Goal: Task Accomplishment & Management: Use online tool/utility

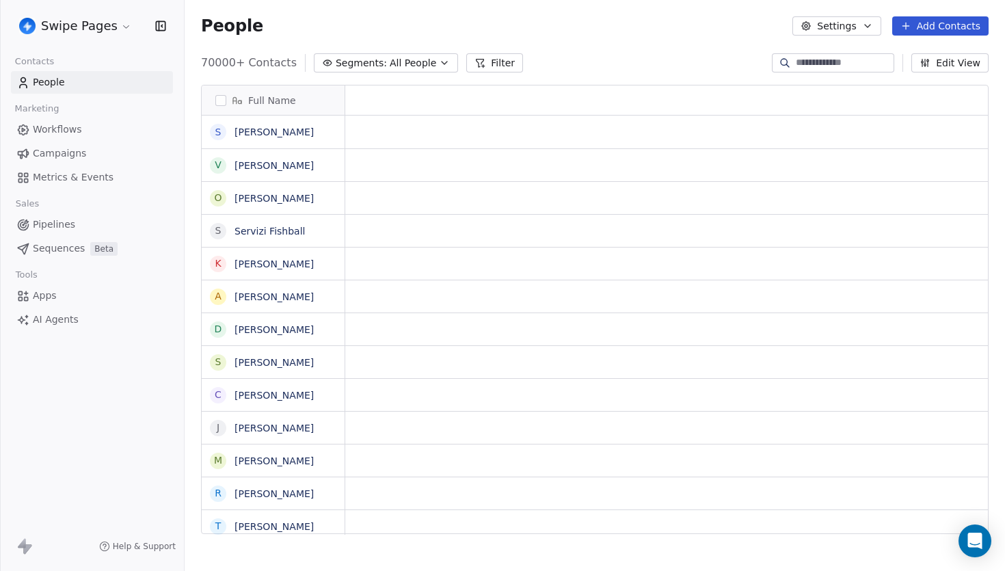
scroll to position [1, 1]
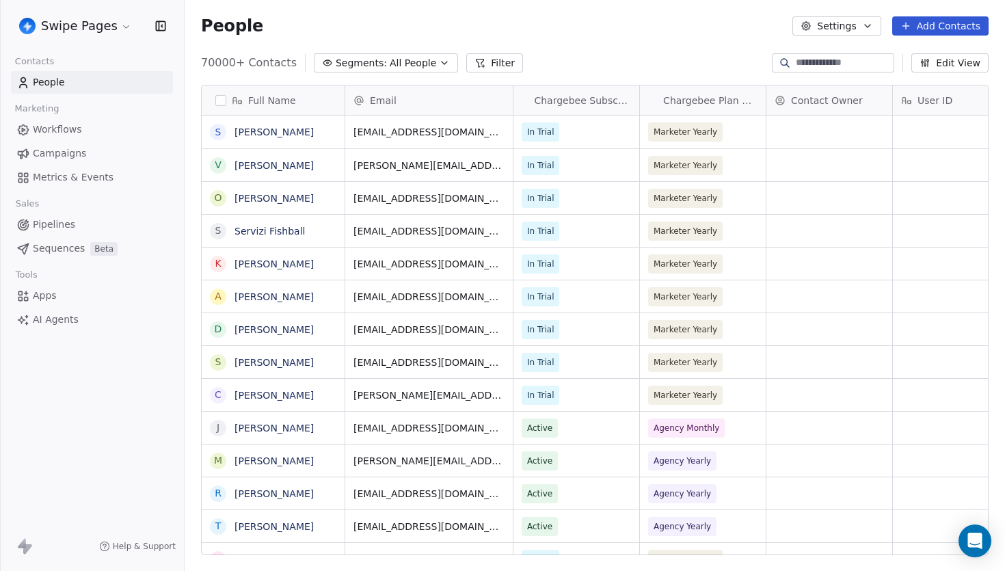
click at [75, 131] on span "Workflows" at bounding box center [57, 129] width 49 height 14
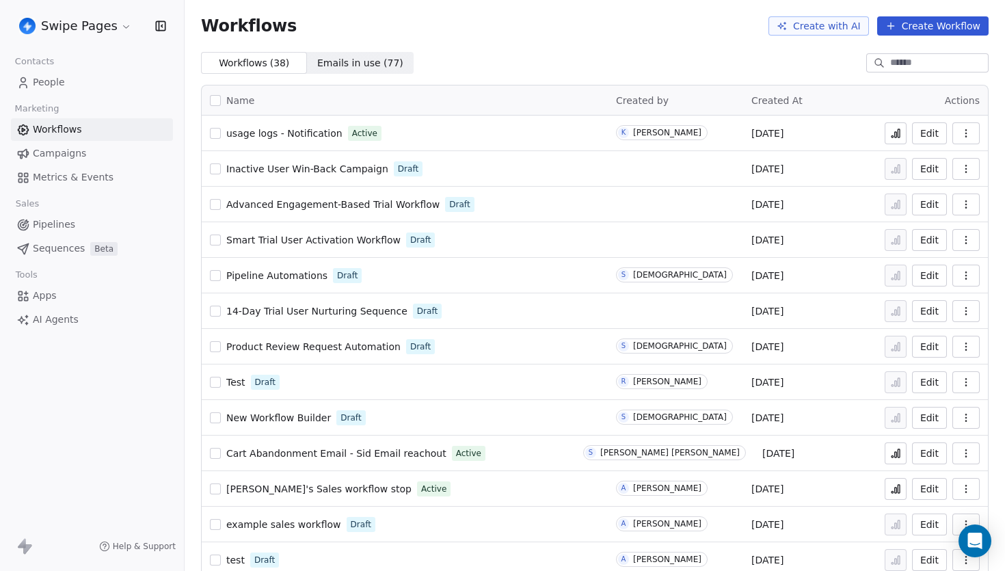
click at [301, 171] on span "Inactive User Win-Back Campaign" at bounding box center [307, 168] width 162 height 11
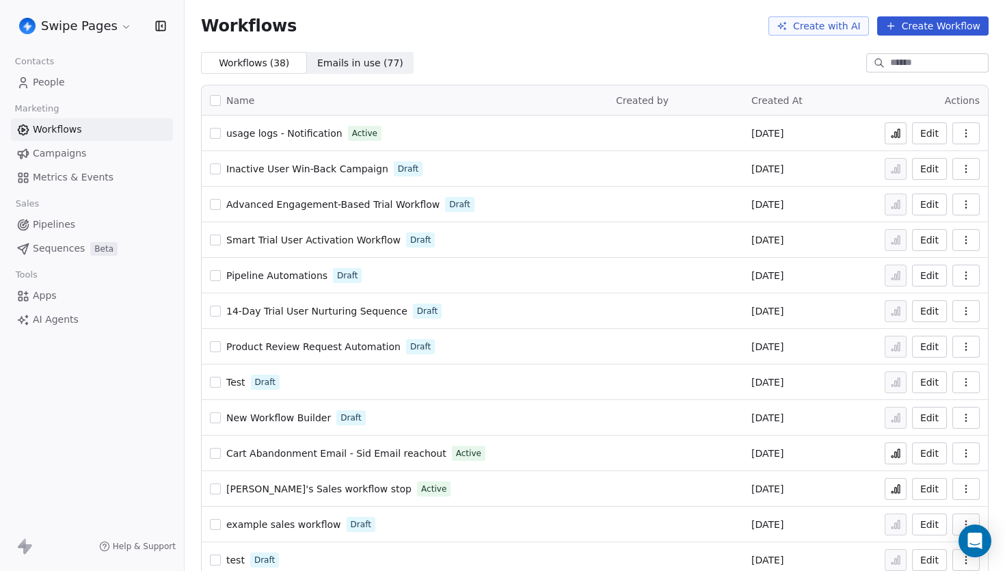
click at [64, 83] on link "People" at bounding box center [92, 82] width 162 height 23
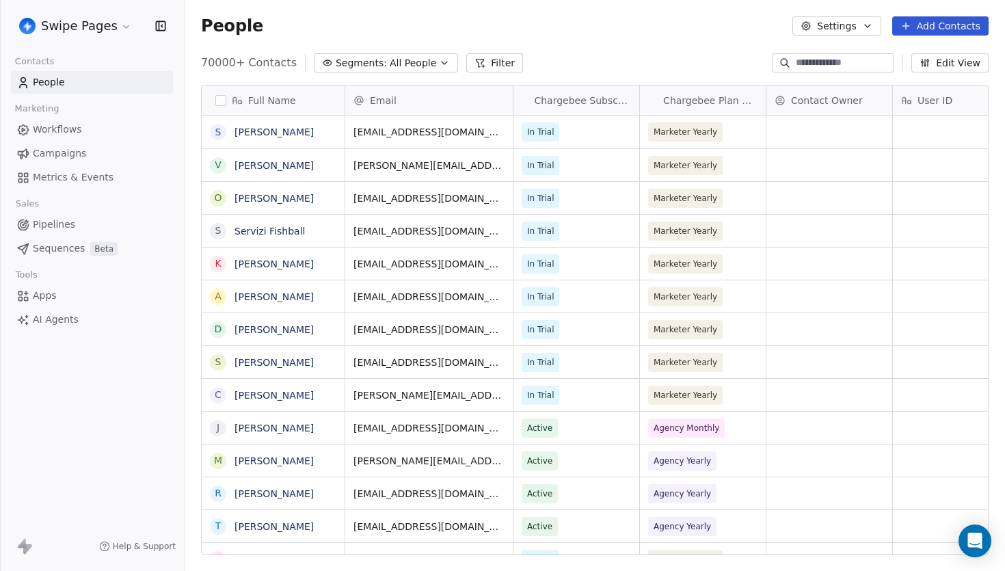
scroll to position [502, 820]
click at [482, 57] on button "Filter" at bounding box center [494, 62] width 57 height 19
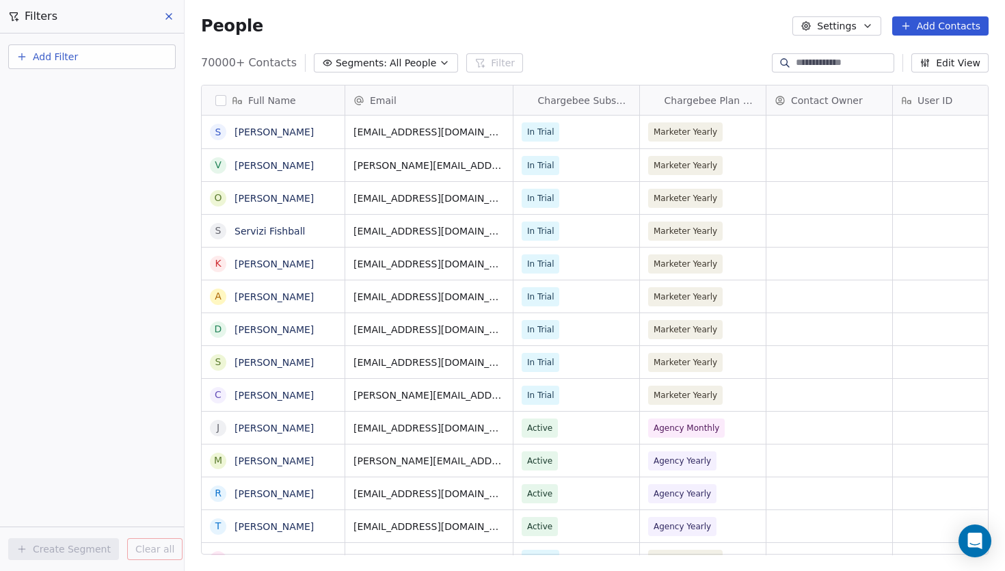
click at [71, 62] on span "Add Filter" at bounding box center [55, 57] width 45 height 14
click at [95, 106] on div "Contact activity" at bounding box center [92, 111] width 139 height 14
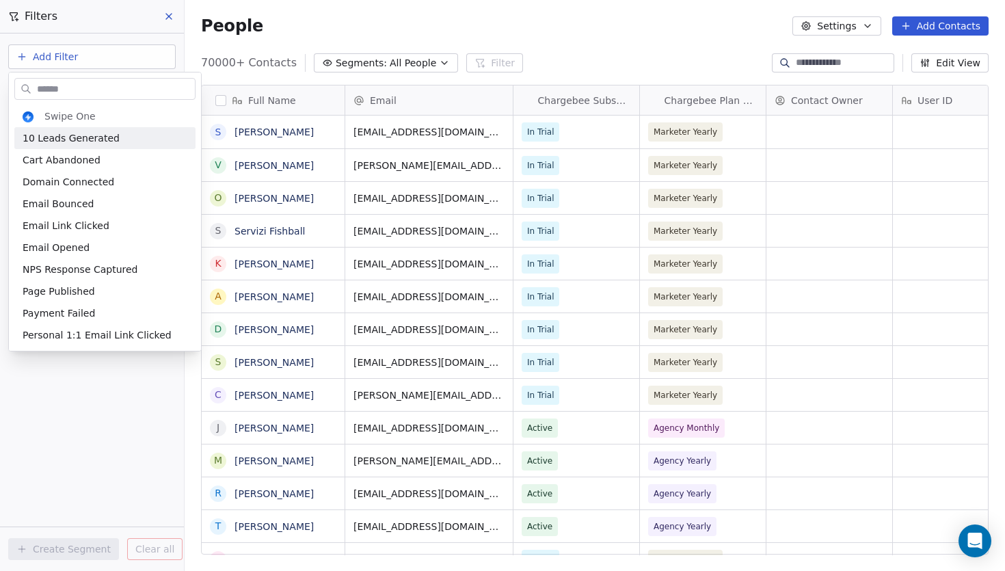
click at [49, 88] on input "text" at bounding box center [114, 89] width 161 height 20
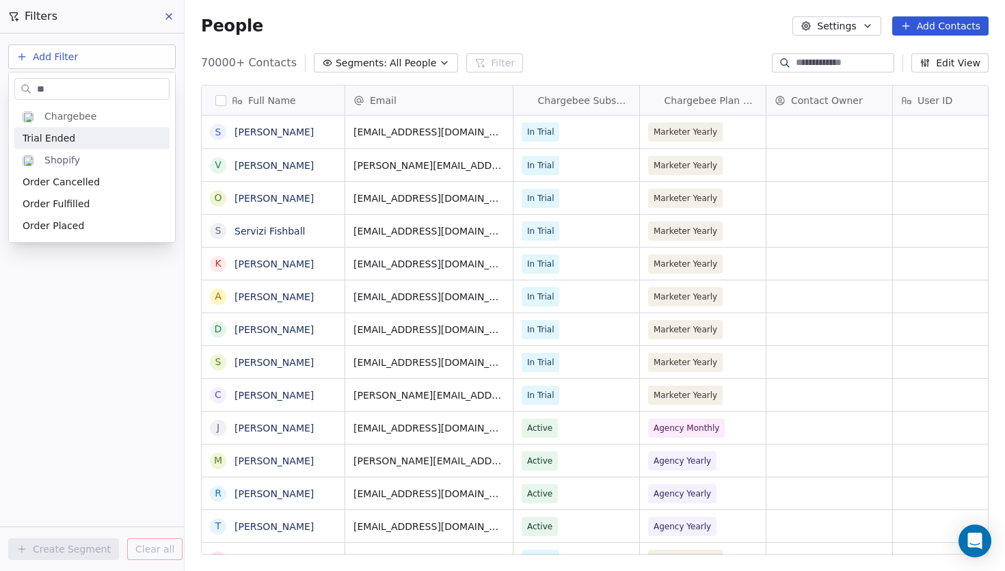
type input "*"
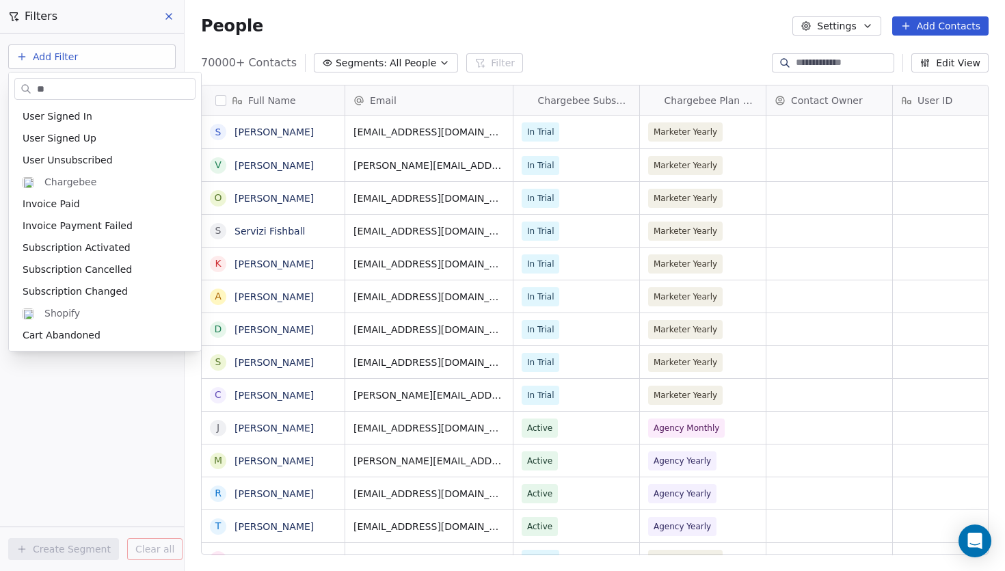
scroll to position [0, 0]
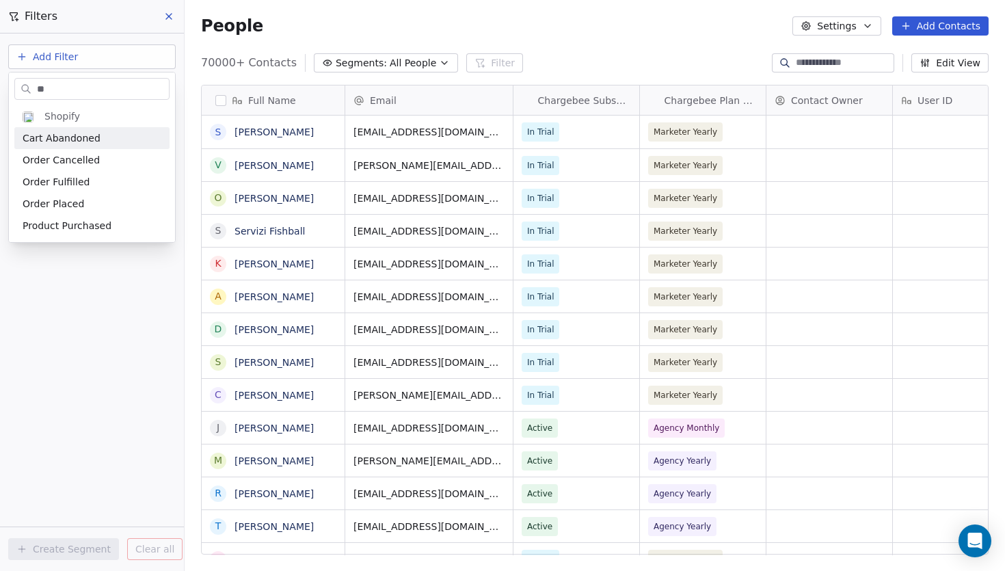
type input "*"
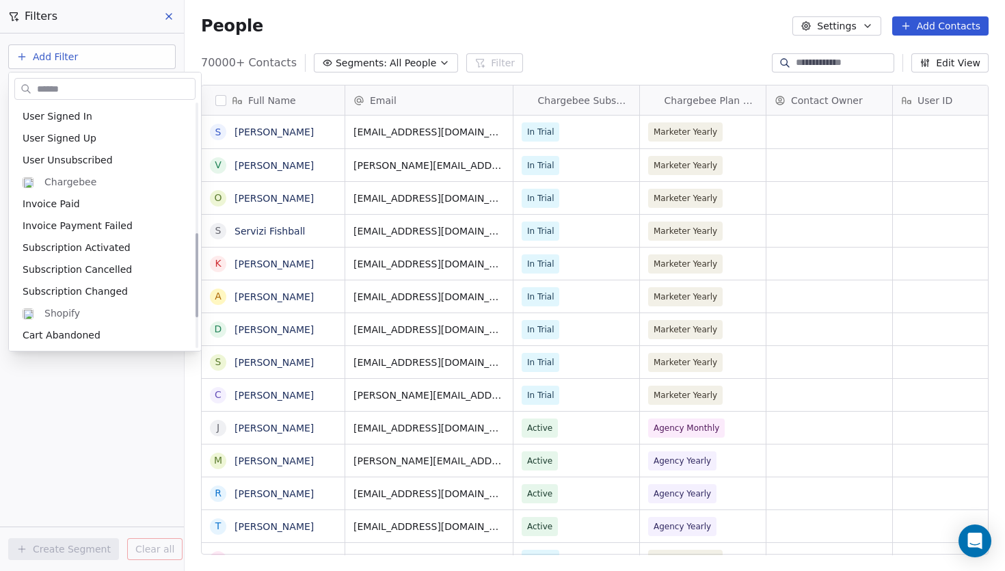
scroll to position [394, 0]
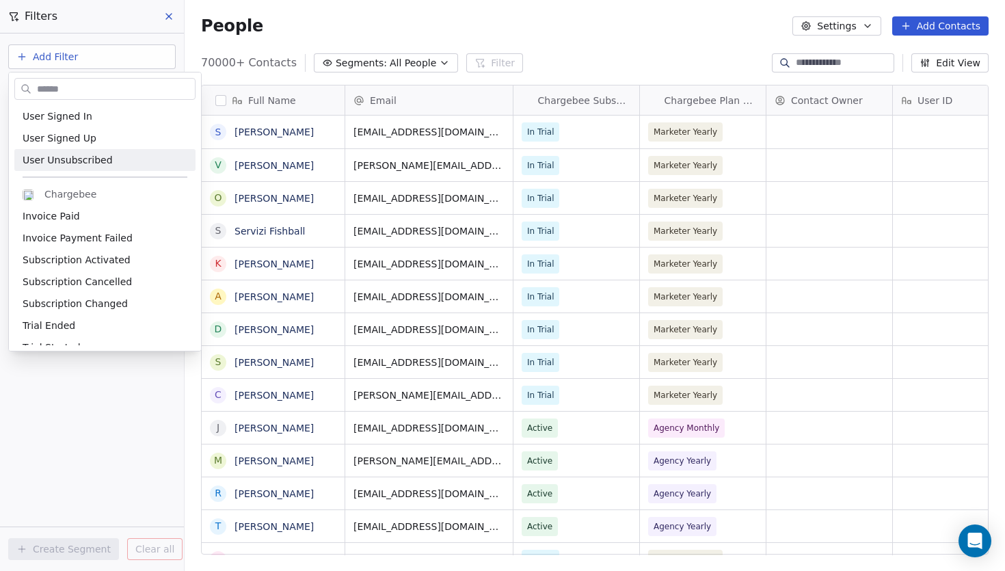
click at [91, 476] on html "Swipe Pages Contacts People Marketing Workflows Campaigns Metrics & Events Sale…" at bounding box center [502, 285] width 1005 height 571
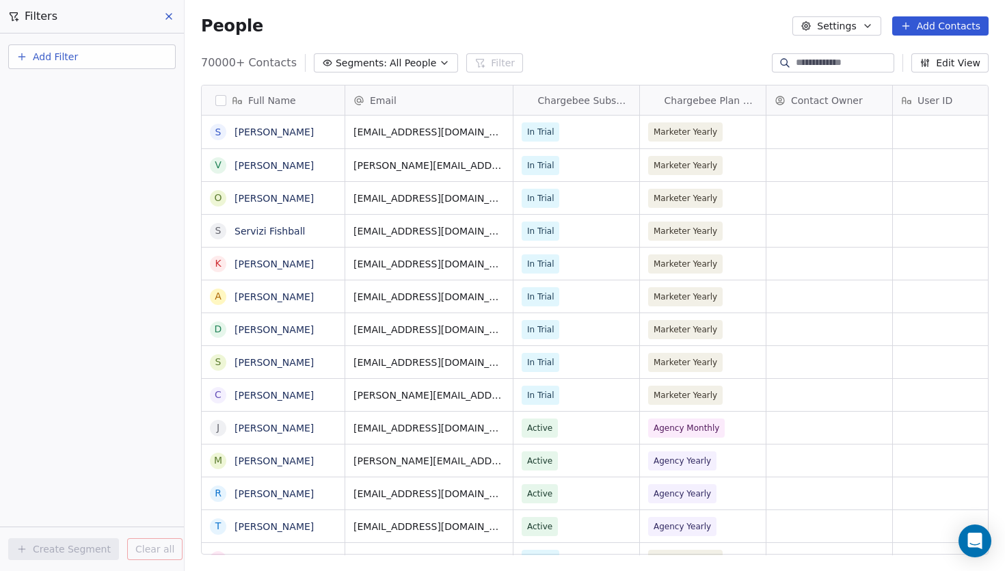
click at [162, 16] on button at bounding box center [169, 16] width 21 height 19
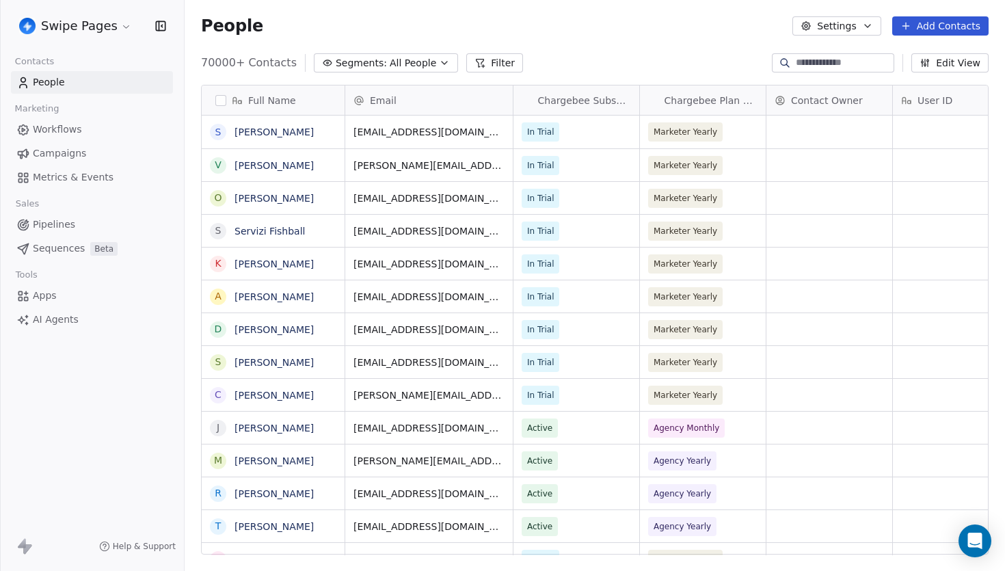
click at [23, 548] on icon at bounding box center [24, 546] width 16 height 16
